Goal: Information Seeking & Learning: Learn about a topic

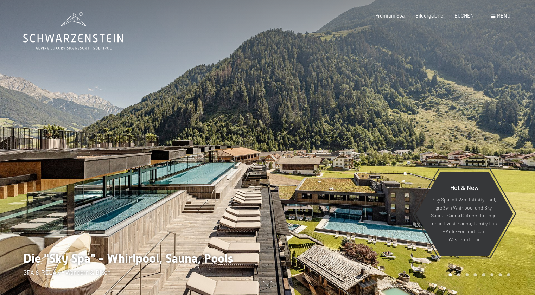
click at [501, 19] on div "Buchen Anfragen Premium Spa Bildergalerie BUCHEN Menü DE IT EN Gutschein Bilder…" at bounding box center [432, 15] width 157 height 7
click at [500, 12] on div "Menü" at bounding box center [500, 15] width 19 height 7
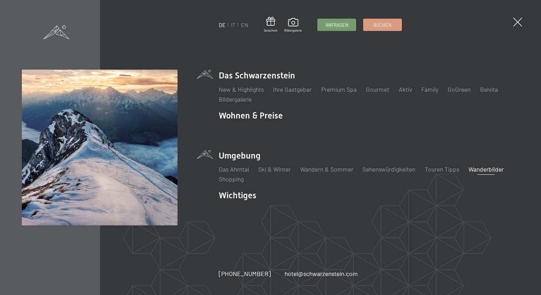
click at [486, 171] on link "Wanderbilder" at bounding box center [485, 169] width 35 height 8
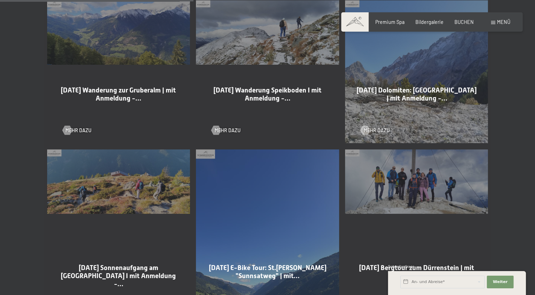
scroll to position [634, 0]
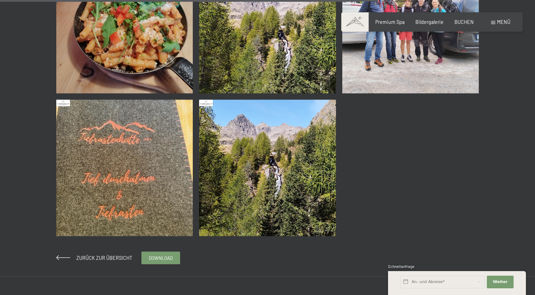
scroll to position [1408, 0]
